Goal: Navigation & Orientation: Go to known website

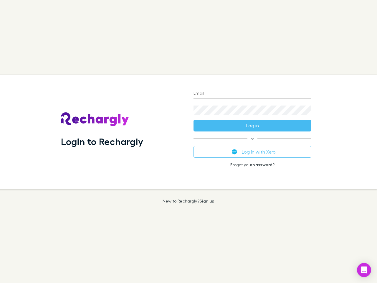
click at [189, 142] on div "Login to Rechargly" at bounding box center [122, 132] width 133 height 114
click at [253, 94] on input "Email" at bounding box center [253, 93] width 118 height 9
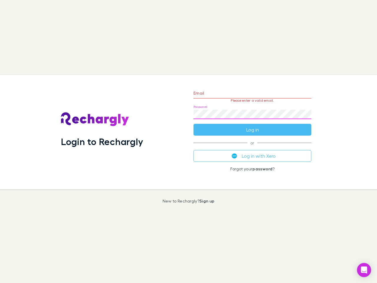
click at [253, 126] on form "Email Please enter a valid email. Password Log in" at bounding box center [253, 109] width 118 height 51
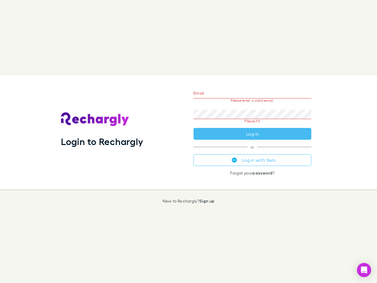
click at [253, 152] on div "Email Please enter a valid email. Password Please fill Log in or Log in with Xe…" at bounding box center [252, 132] width 127 height 114
click at [364, 270] on icon "Open Intercom Messenger" at bounding box center [364, 270] width 6 height 7
